Goal: Task Accomplishment & Management: Manage account settings

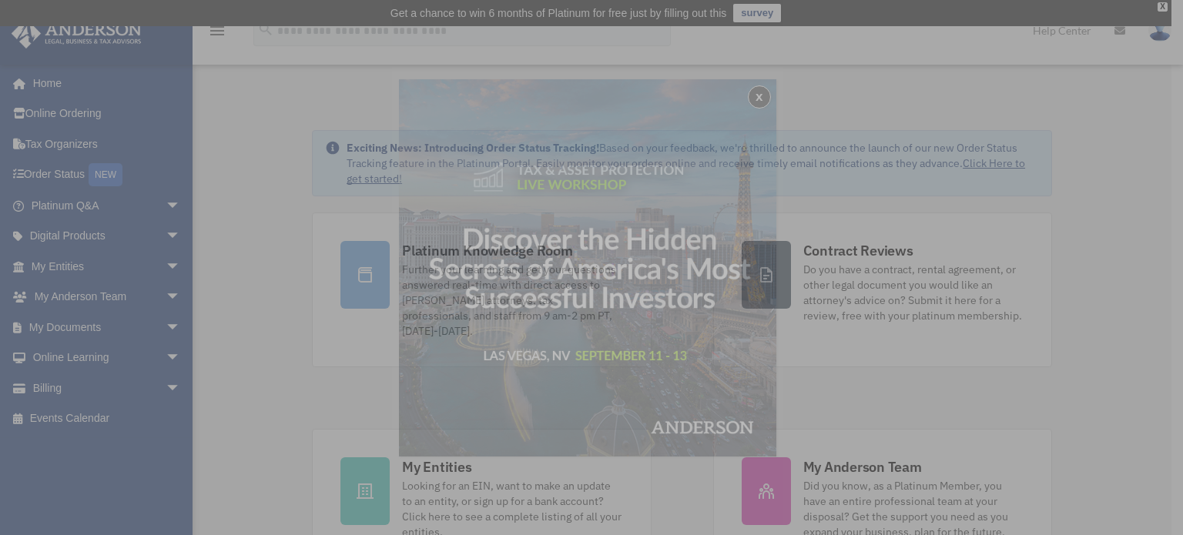
click at [90, 327] on div "x" at bounding box center [591, 267] width 1183 height 535
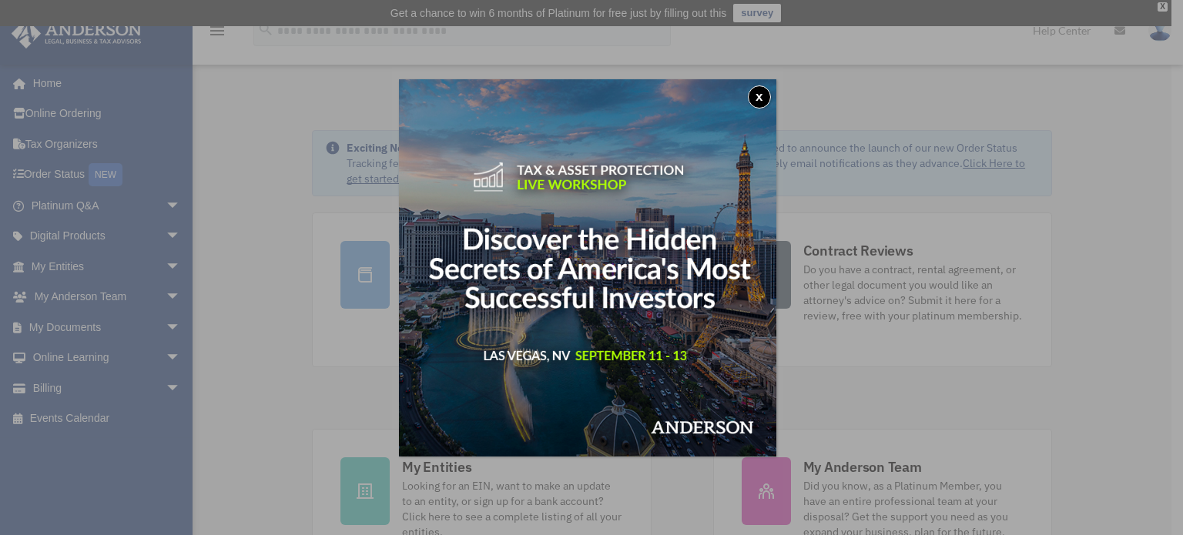
click at [55, 391] on div "x" at bounding box center [591, 267] width 1183 height 535
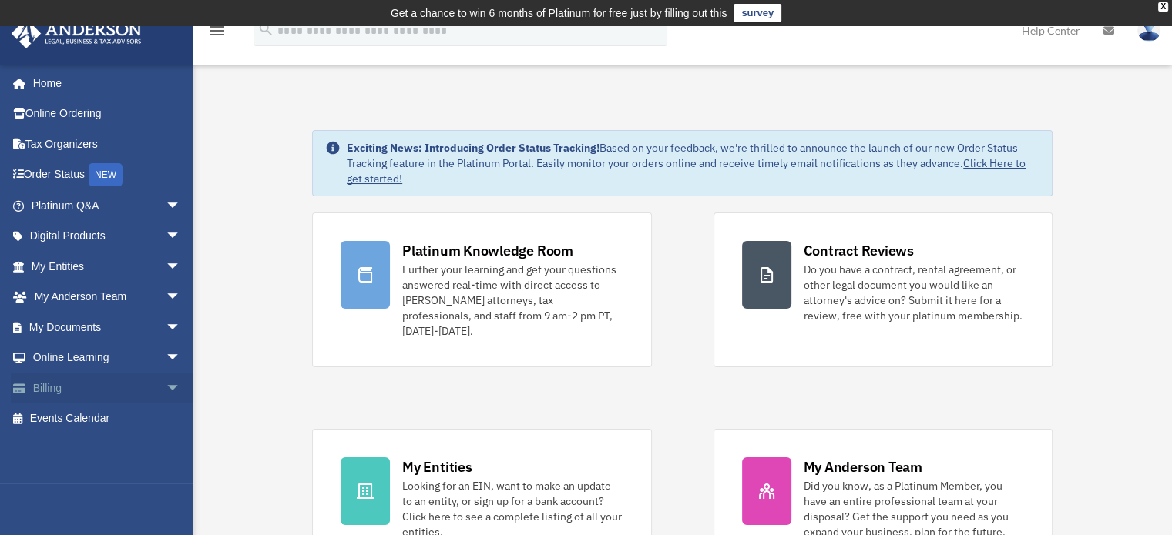
click at [166, 387] on span "arrow_drop_down" at bounding box center [181, 389] width 31 height 32
click at [96, 452] on link "Past Invoices" at bounding box center [113, 449] width 183 height 31
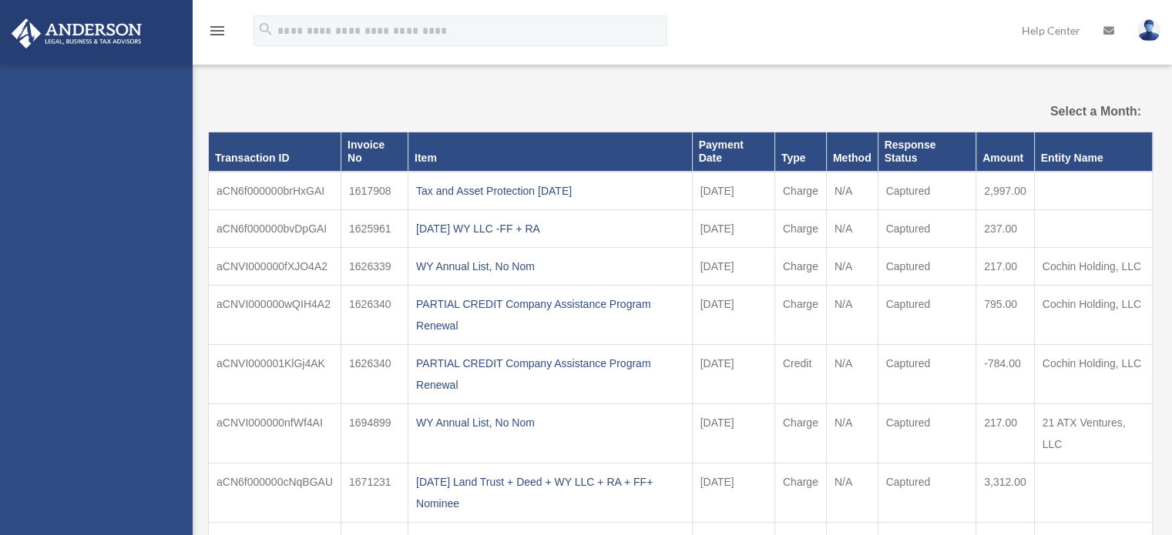
select select
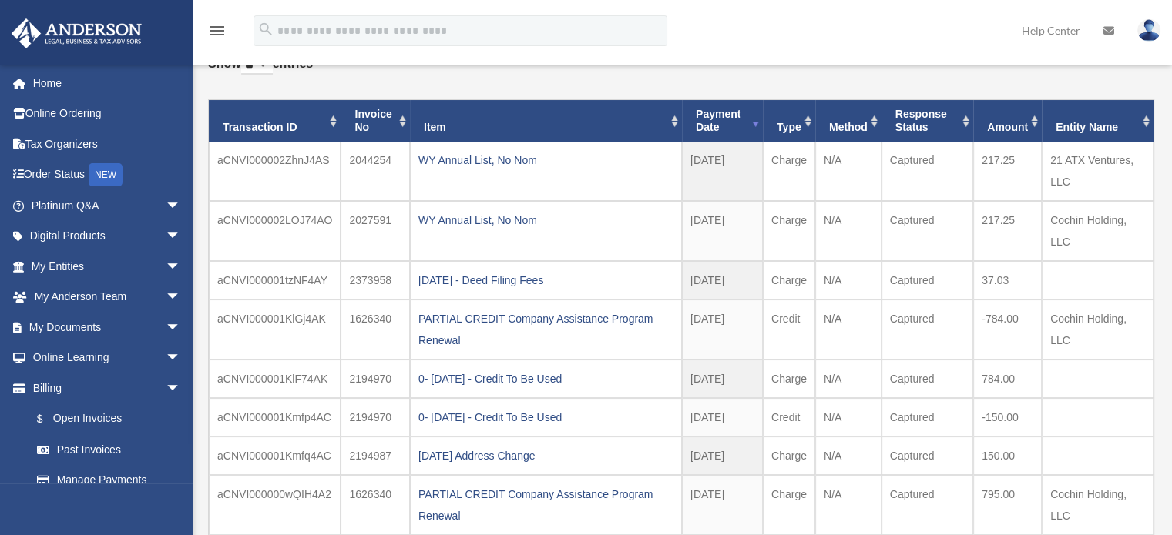
scroll to position [117, 0]
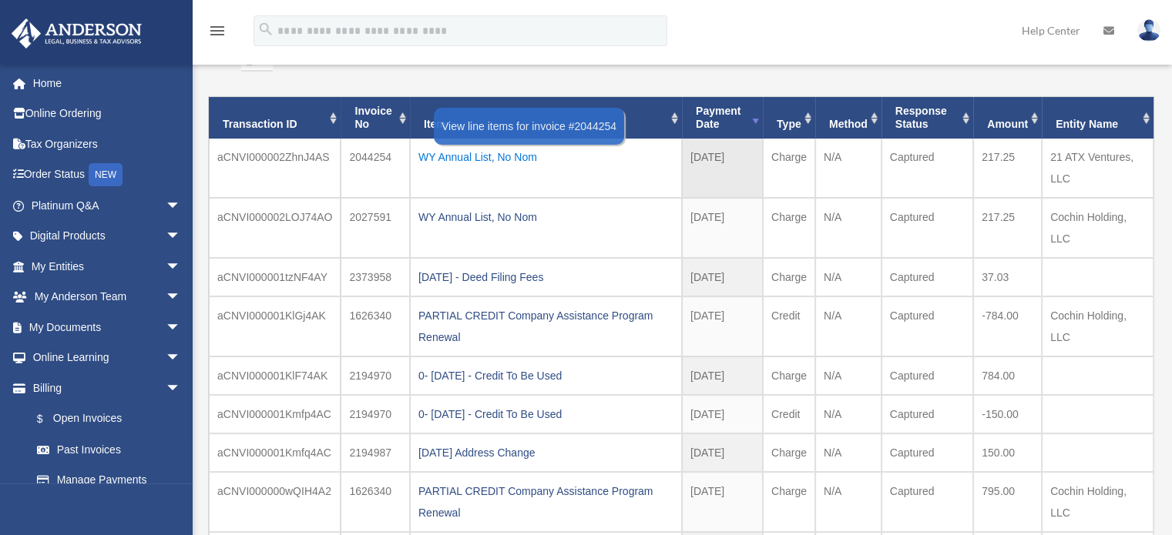
click at [471, 155] on div "WY Annual List, No Nom" at bounding box center [545, 157] width 255 height 22
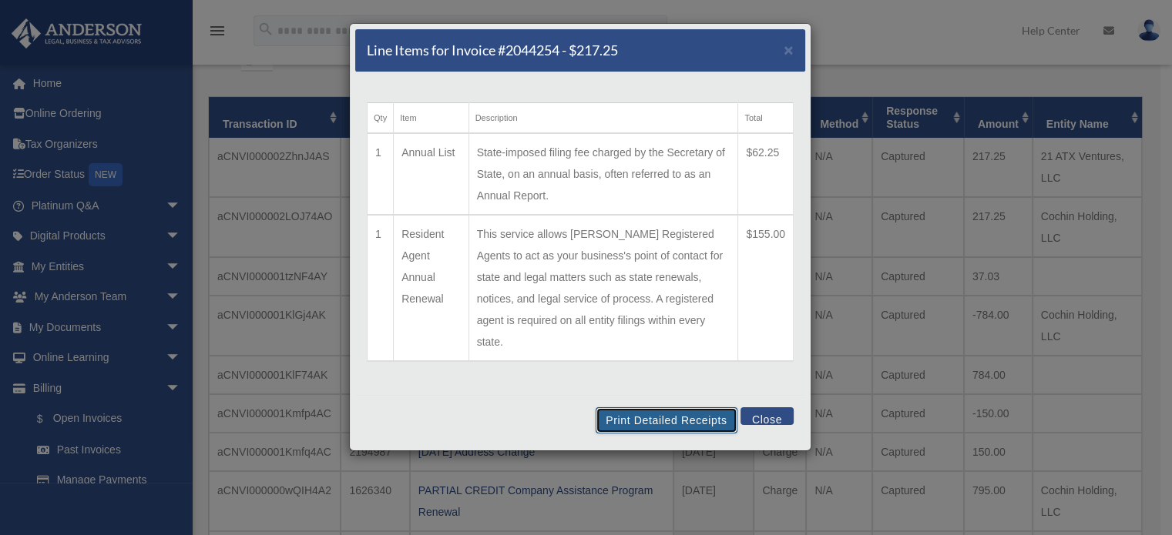
drag, startPoint x: 666, startPoint y: 394, endPoint x: 592, endPoint y: 375, distance: 76.2
click at [666, 408] on button "Print Detailed Receipts" at bounding box center [665, 421] width 141 height 26
click at [787, 45] on span "×" at bounding box center [788, 50] width 10 height 18
